Goal: Task Accomplishment & Management: Manage account settings

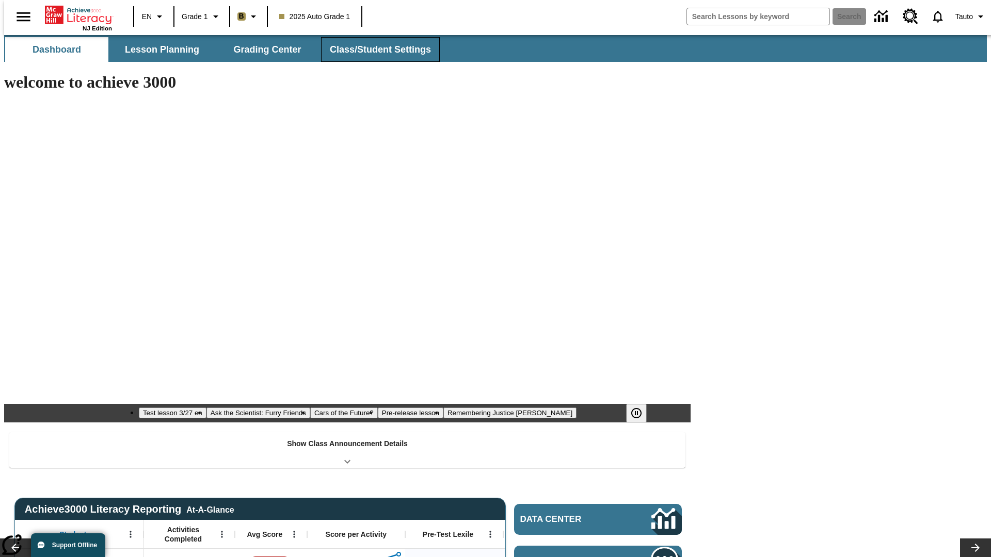
click at [375, 50] on button "Class/Student Settings" at bounding box center [380, 49] width 119 height 25
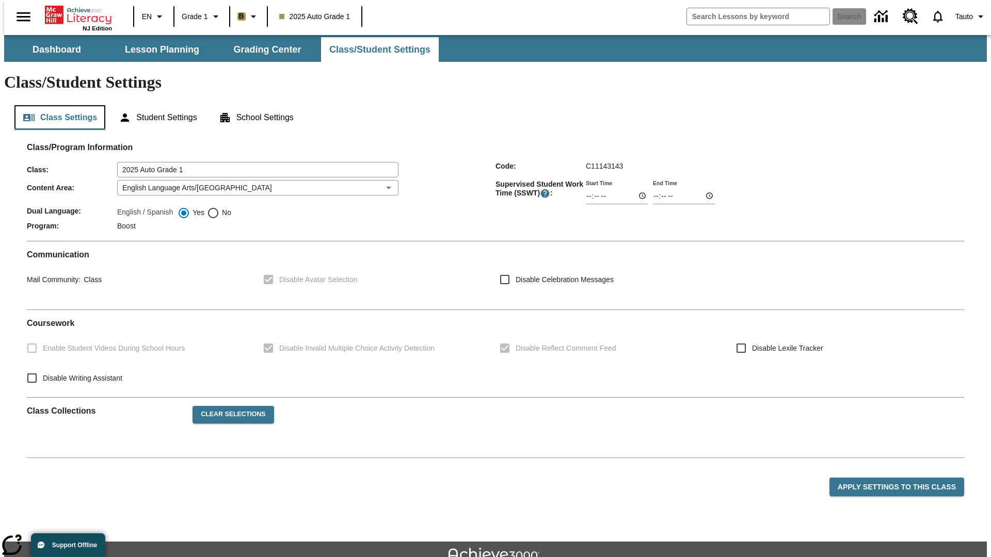
click at [56, 105] on button "Class Settings" at bounding box center [59, 117] width 91 height 25
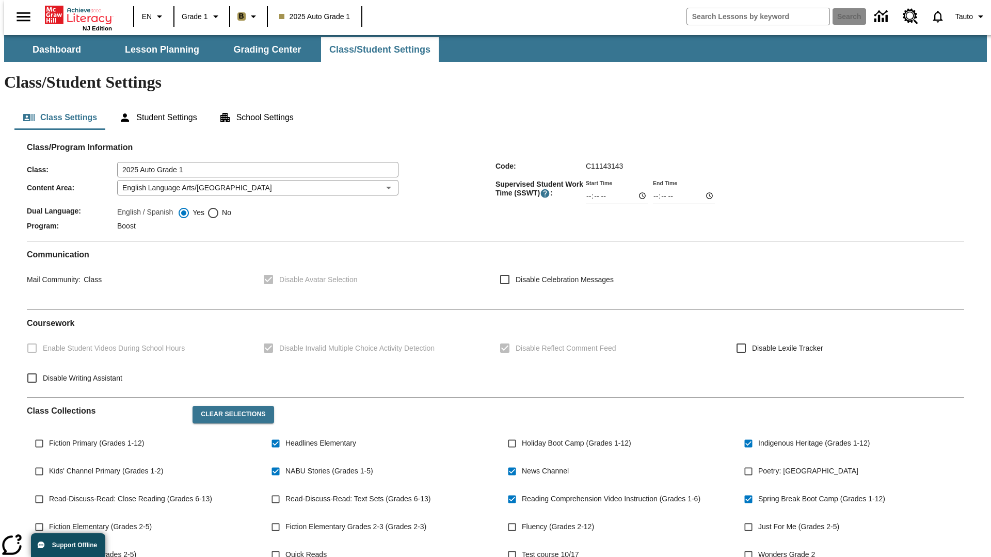
click at [94, 438] on span "Fiction Primary (Grades 1-12)" at bounding box center [96, 443] width 95 height 11
click at [49, 434] on input "Fiction Primary (Grades 1-12)" at bounding box center [39, 444] width 20 height 20
checkbox input "true"
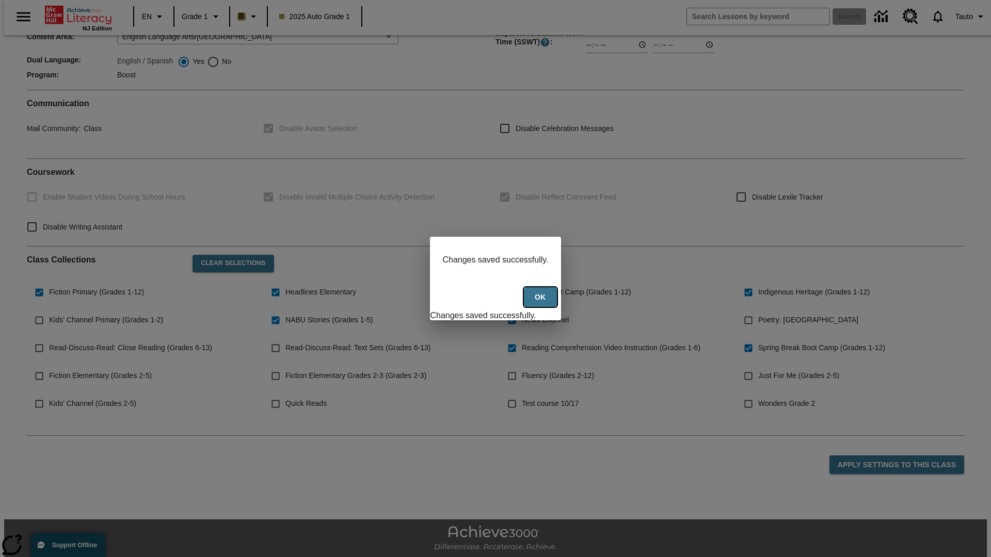
click at [541, 303] on button "Ok" at bounding box center [540, 297] width 33 height 20
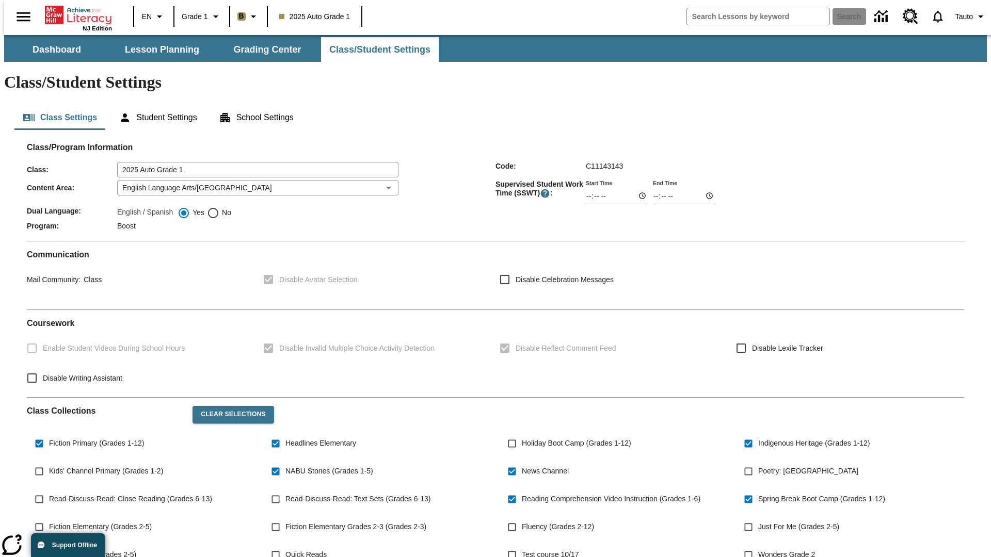
scroll to position [151, 0]
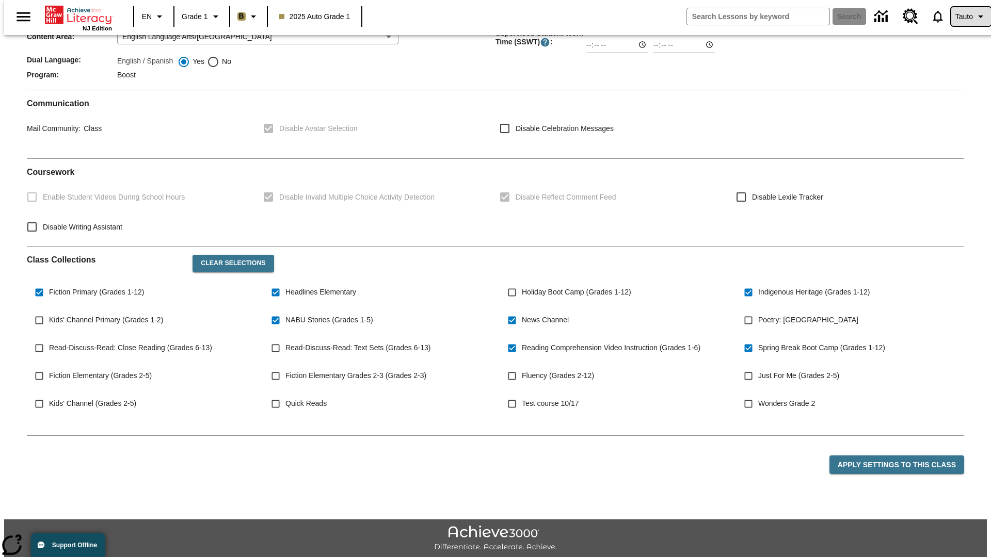
click at [966, 17] on span "Tauto" at bounding box center [964, 16] width 18 height 11
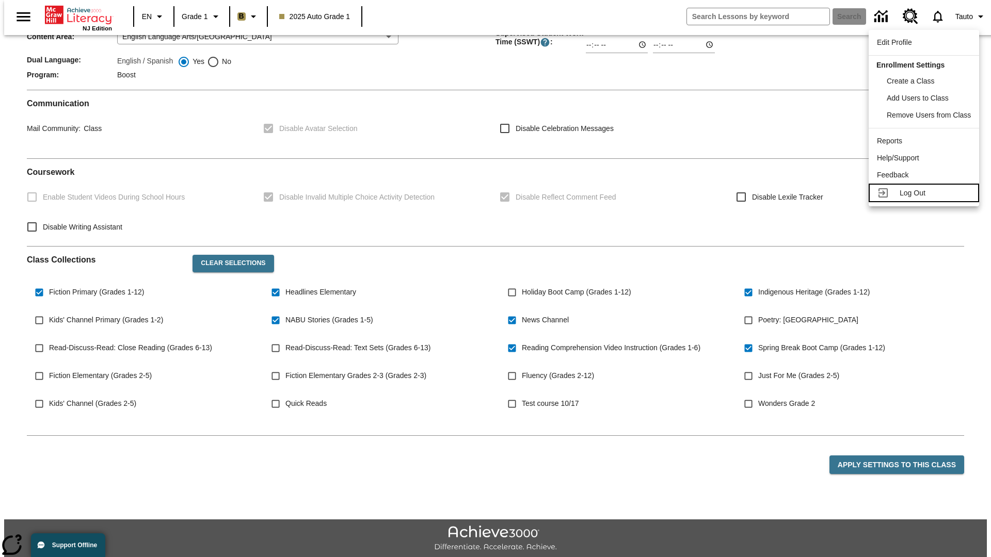
click at [925, 193] on span "Log Out" at bounding box center [913, 193] width 26 height 8
